Goal: Task Accomplishment & Management: Manage account settings

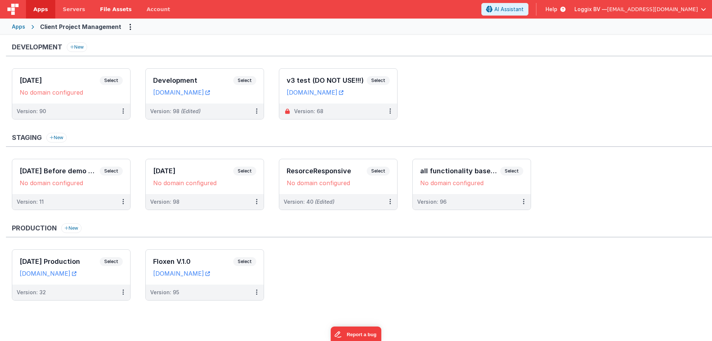
drag, startPoint x: 46, startPoint y: 9, endPoint x: 123, endPoint y: 11, distance: 77.9
click at [46, 9] on span "Apps" at bounding box center [40, 9] width 14 height 7
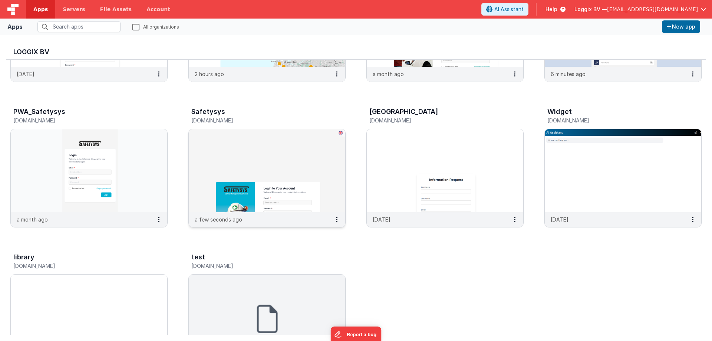
scroll to position [260, 0]
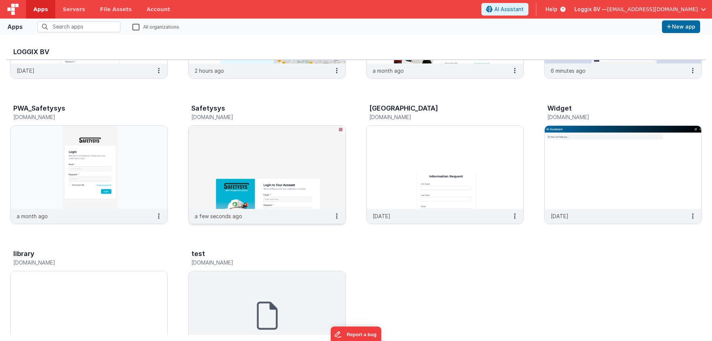
click at [263, 175] on img at bounding box center [267, 167] width 156 height 83
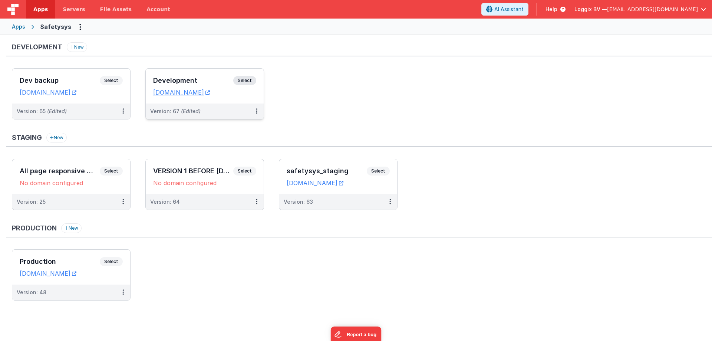
click at [241, 79] on span "Select" at bounding box center [244, 80] width 23 height 9
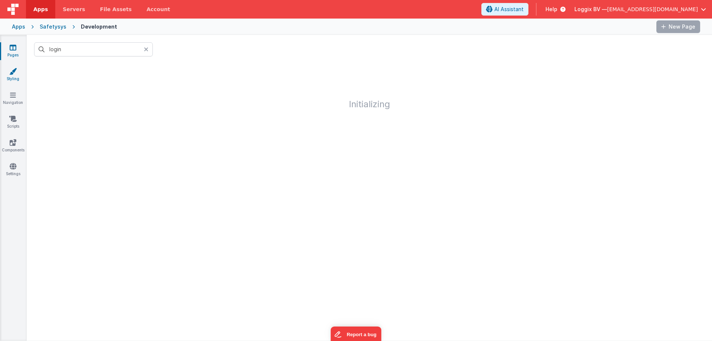
click at [13, 75] on link "Styling" at bounding box center [13, 74] width 27 height 15
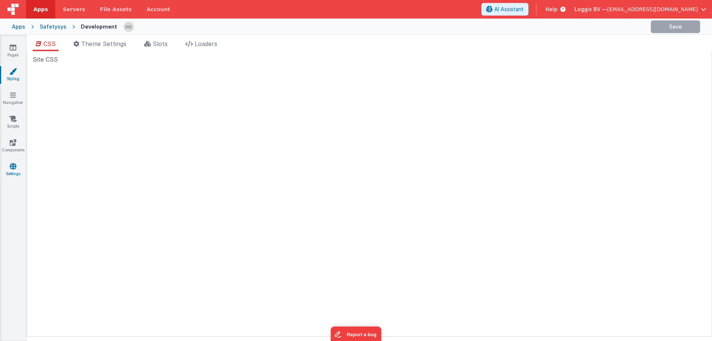
click at [12, 169] on icon at bounding box center [13, 165] width 7 height 7
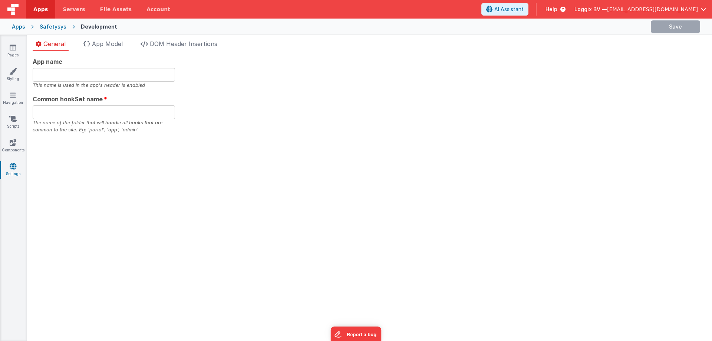
type input "Safetysys"
type input "safe"
click at [116, 49] on li "App Model" at bounding box center [102, 45] width 45 height 12
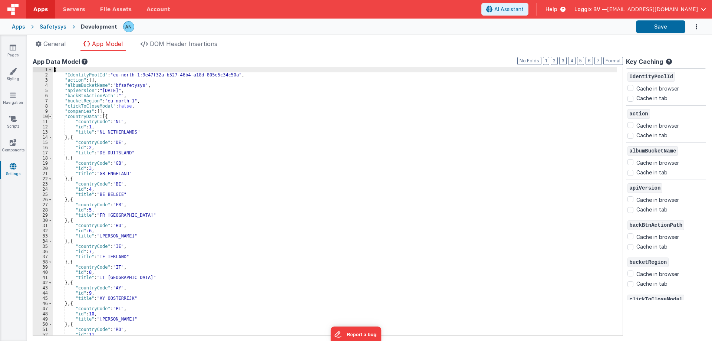
click at [50, 118] on span at bounding box center [50, 116] width 4 height 5
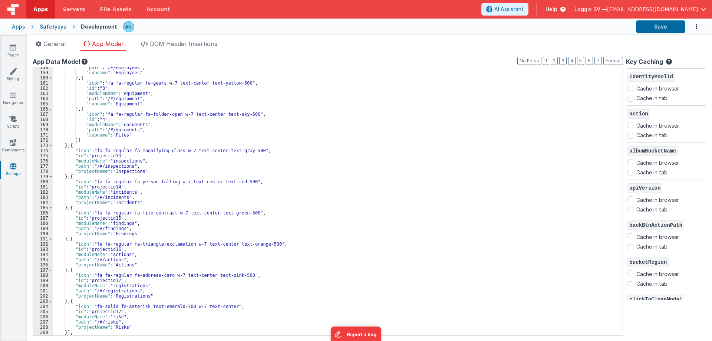
scroll to position [423, 0]
